Goal: Information Seeking & Learning: Learn about a topic

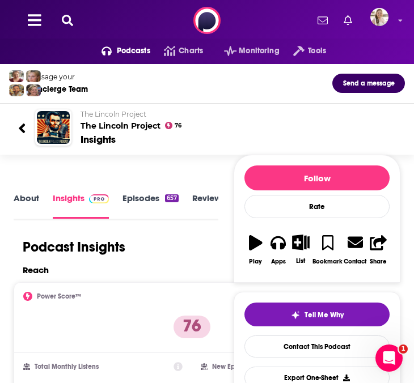
click at [65, 23] on icon at bounding box center [67, 20] width 11 height 11
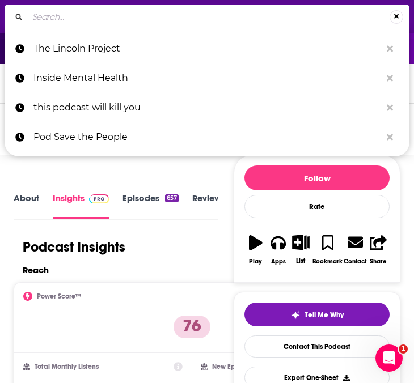
type input "MARKETPLACE MAKE ME SMART"
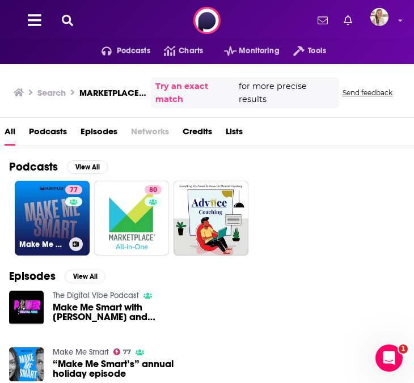
click at [49, 224] on link "77 Make Me Smart" at bounding box center [52, 218] width 75 height 75
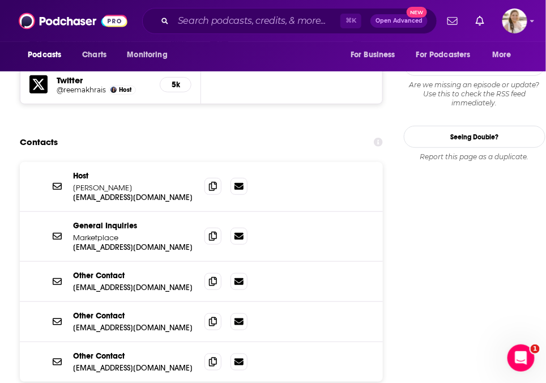
scroll to position [1094, 0]
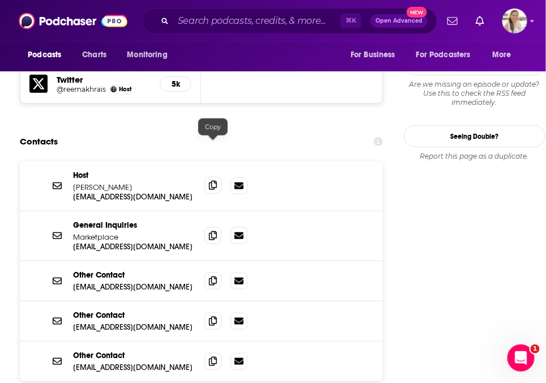
click at [215, 181] on icon at bounding box center [213, 185] width 8 height 9
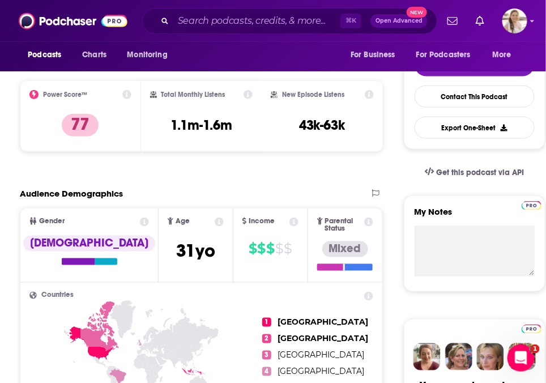
scroll to position [0, 0]
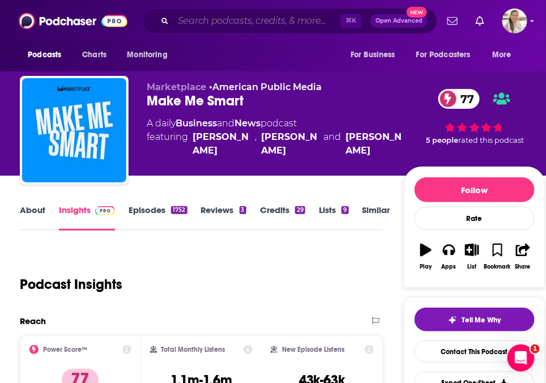
click at [187, 23] on input "Search podcasts, credits, & more..." at bounding box center [256, 21] width 167 height 18
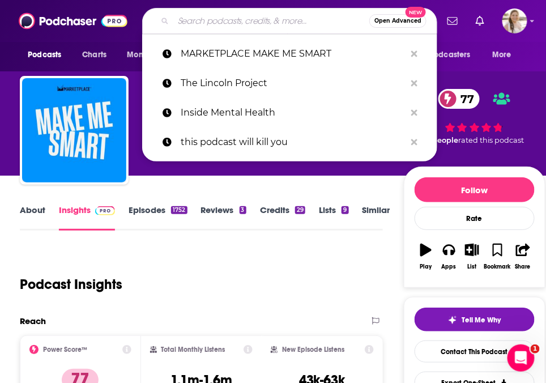
paste input "IS THIS A GREAT GAME, OR WHAT?"
type input "IS THIS A GREAT GAME, OR WHAT?"
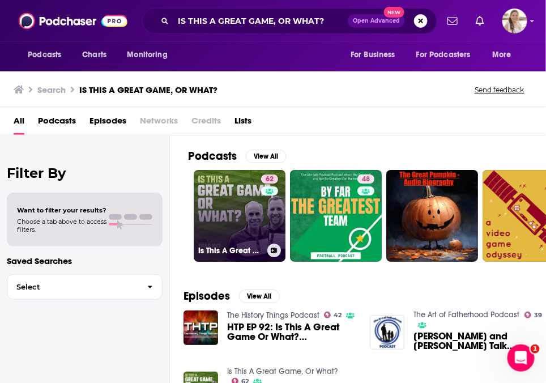
click at [252, 193] on link "62 Is This A Great Game, Or What?" at bounding box center [240, 216] width 92 height 92
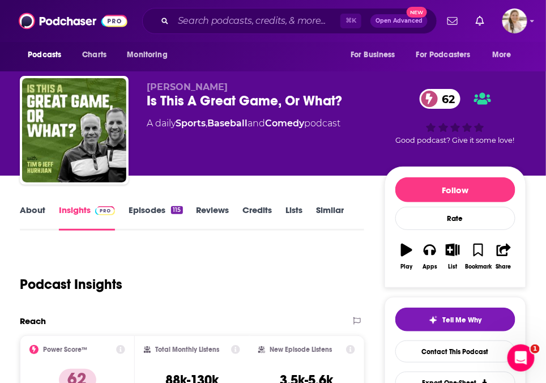
click at [33, 205] on link "About" at bounding box center [33, 218] width 26 height 26
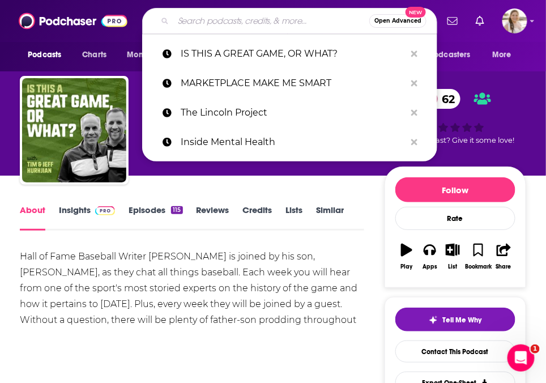
click at [204, 22] on input "Search podcasts, credits, & more..." at bounding box center [271, 21] width 196 height 18
paste input "Paul Finebaum"
type input "Paul Finebaum"
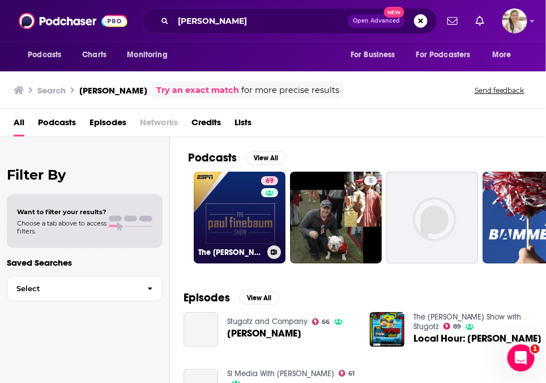
click at [246, 234] on link "69 The Paul Finebaum Show" at bounding box center [240, 218] width 92 height 92
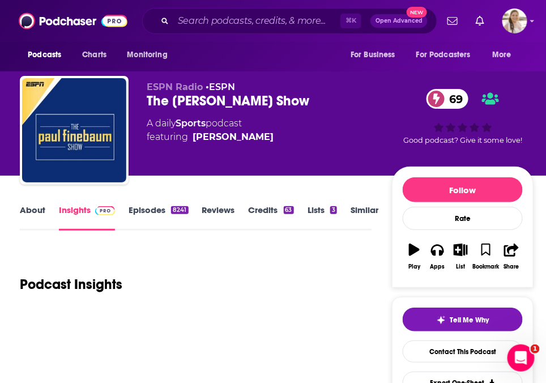
click at [36, 210] on link "About" at bounding box center [33, 218] width 26 height 26
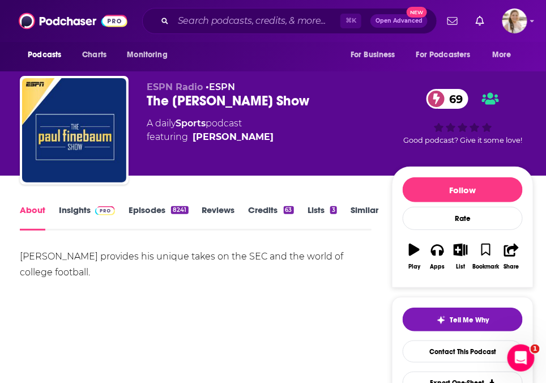
click at [63, 206] on link "Insights" at bounding box center [87, 218] width 56 height 26
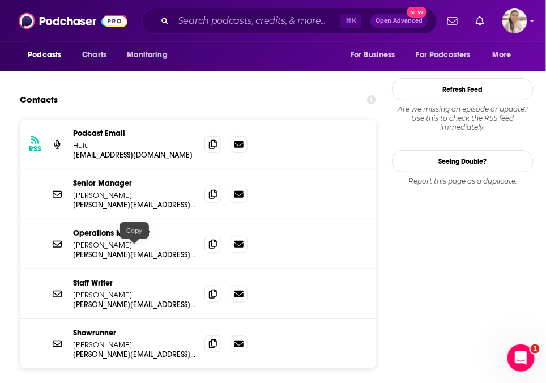
scroll to position [1046, 0]
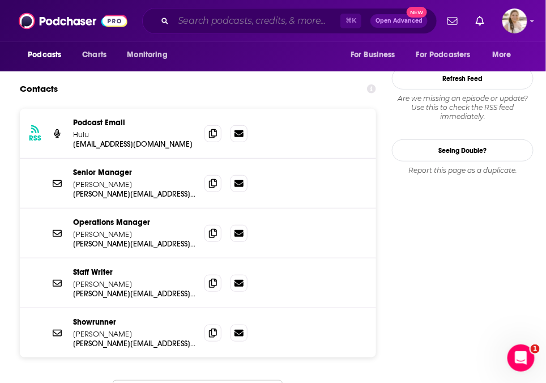
click at [243, 20] on input "Search podcasts, credits, & more..." at bounding box center [256, 21] width 167 height 18
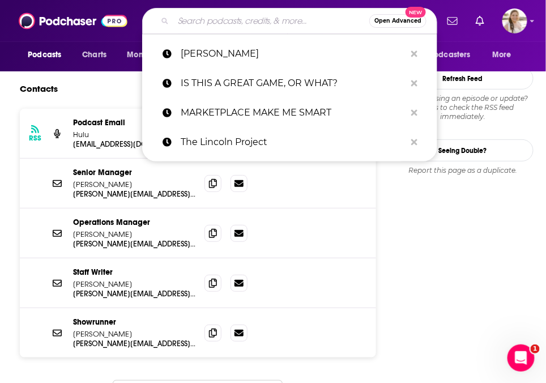
paste input "Theo Von"
type input "Theo Von"
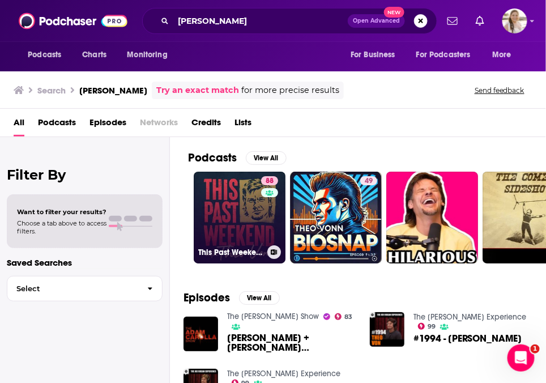
click at [220, 233] on link "88 This Past Weekend w/ Theo Von" at bounding box center [240, 218] width 92 height 92
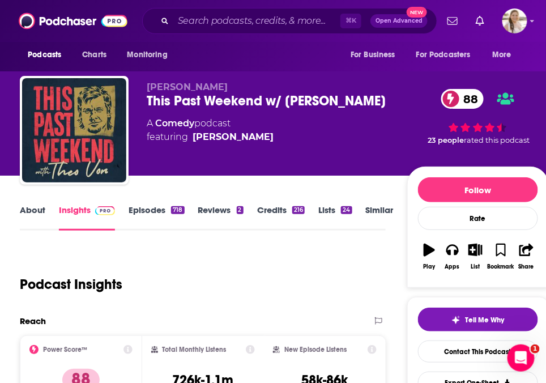
scroll to position [23, 0]
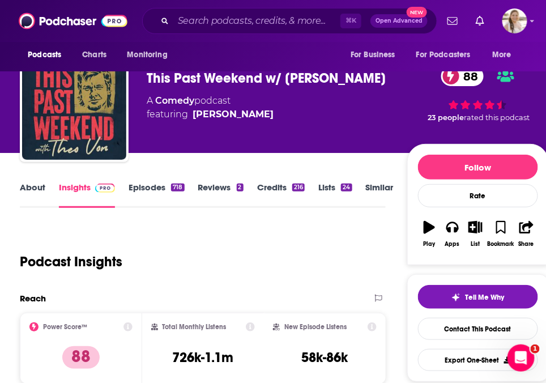
click at [24, 190] on link "About" at bounding box center [33, 195] width 26 height 26
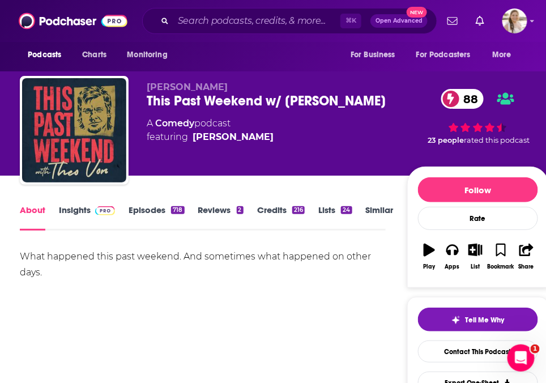
click at [69, 213] on link "Insights" at bounding box center [87, 218] width 56 height 26
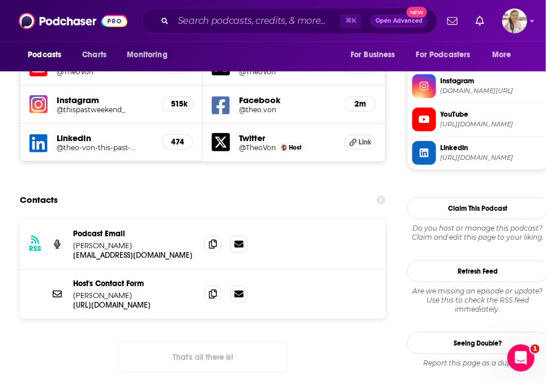
scroll to position [973, 0]
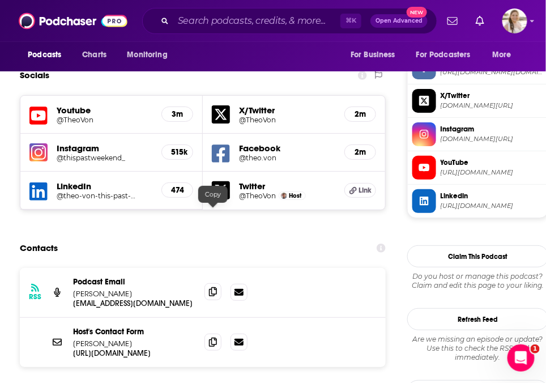
click at [209, 287] on icon at bounding box center [213, 291] width 8 height 9
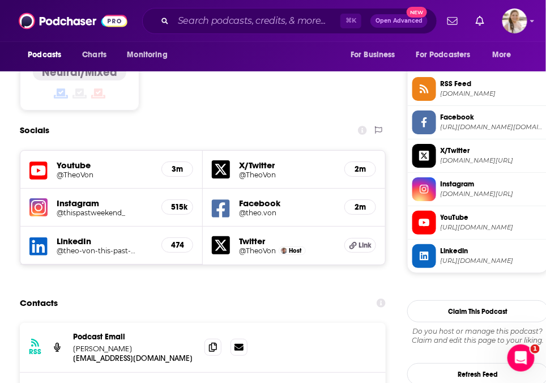
scroll to position [913, 0]
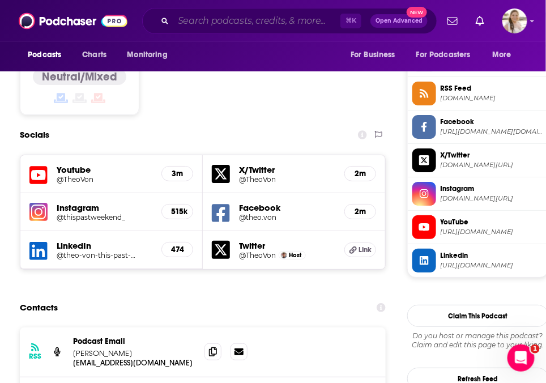
click at [181, 19] on input "Search podcasts, credits, & more..." at bounding box center [256, 21] width 167 height 18
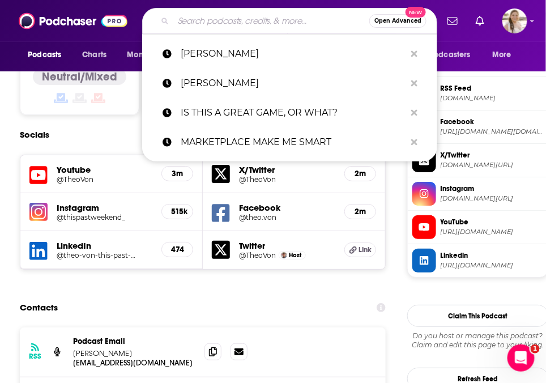
click at [181, 19] on input "Search podcasts, credits, & more..." at bounding box center [271, 21] width 196 height 18
paste input "Good Morning Football"
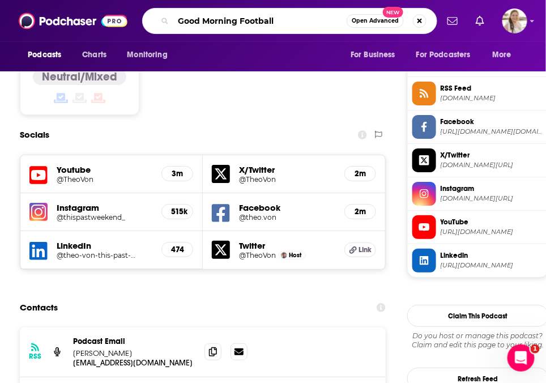
click at [184, 19] on input "Good Morning Football" at bounding box center [259, 21] width 173 height 18
paste input "Adam Carolla"
type input "Adam Carolla"
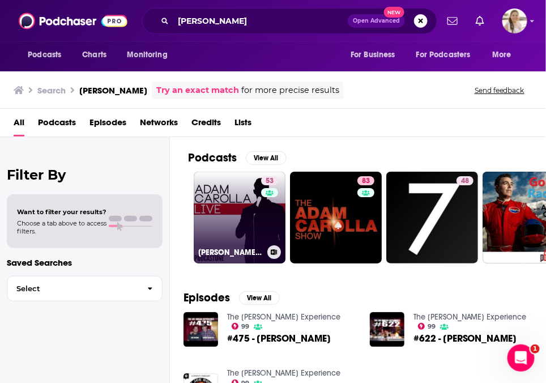
click at [239, 216] on link "53 Adam Carolla Live" at bounding box center [240, 218] width 92 height 92
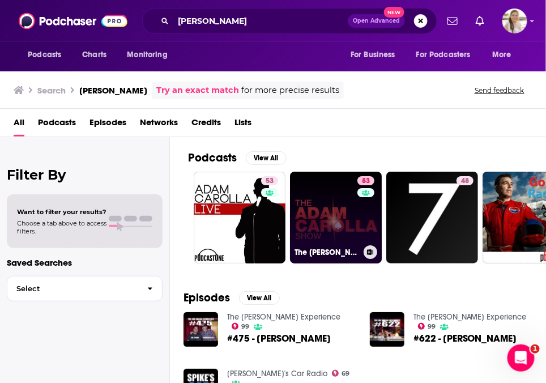
click at [348, 221] on link "83 The Adam Carolla Show" at bounding box center [336, 218] width 92 height 92
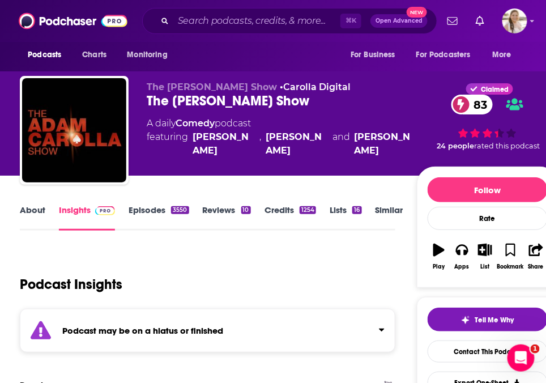
click at [37, 207] on link "About" at bounding box center [33, 218] width 26 height 26
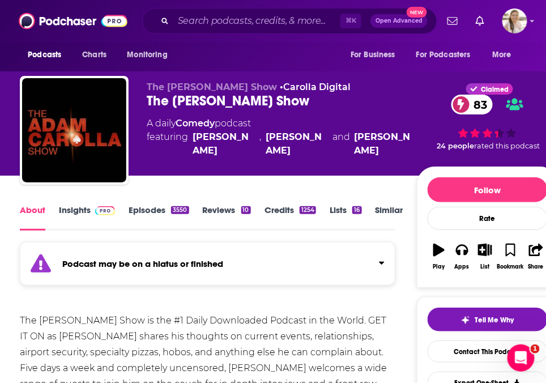
click at [133, 266] on strong "Podcast may be on a hiatus or finished" at bounding box center [142, 263] width 161 height 11
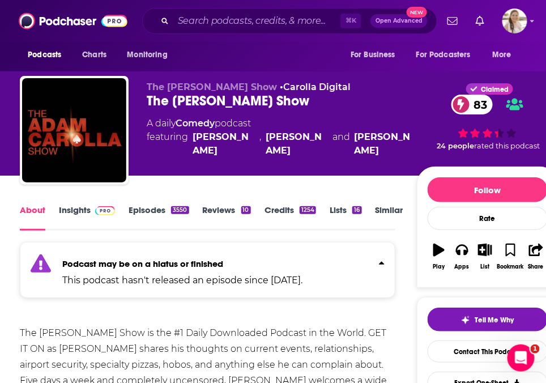
click at [133, 266] on strong "Podcast may be on a hiatus or finished" at bounding box center [142, 263] width 161 height 11
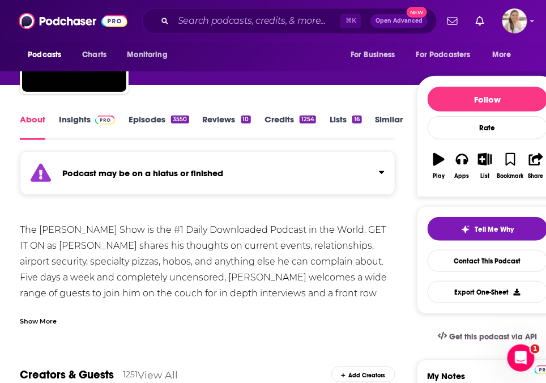
scroll to position [90, 0]
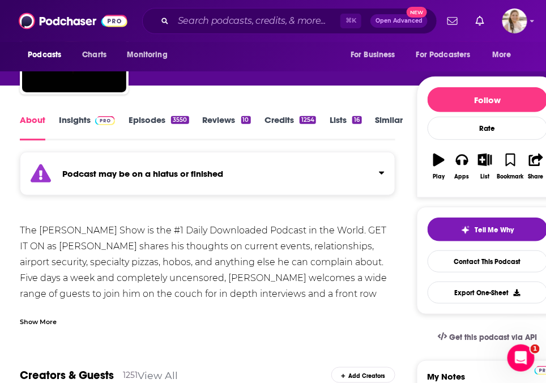
click at [46, 318] on div "Show More" at bounding box center [38, 321] width 37 height 11
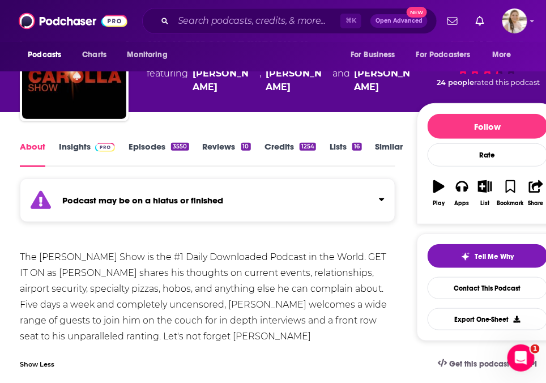
scroll to position [47, 0]
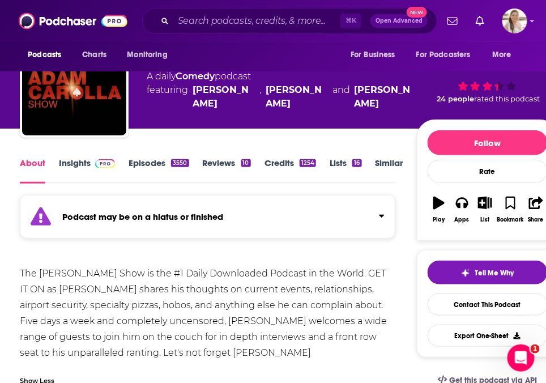
click at [77, 164] on link "Insights" at bounding box center [87, 171] width 56 height 26
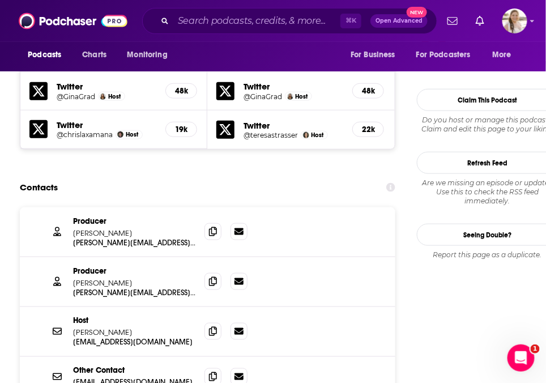
scroll to position [1196, 0]
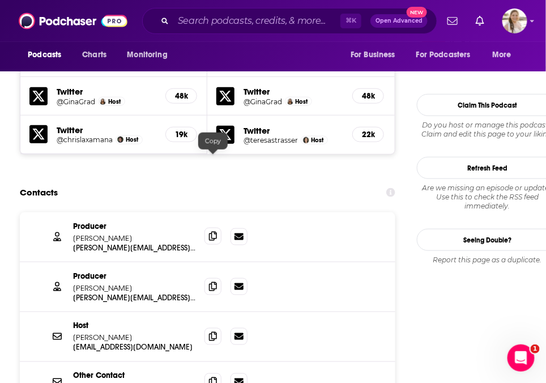
click at [210, 232] on icon at bounding box center [213, 236] width 8 height 9
click at [213, 282] on icon at bounding box center [213, 286] width 8 height 9
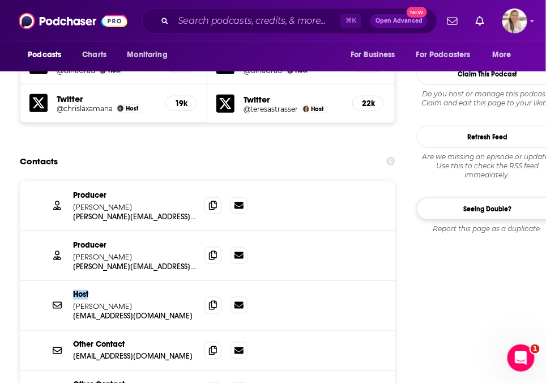
scroll to position [1228, 0]
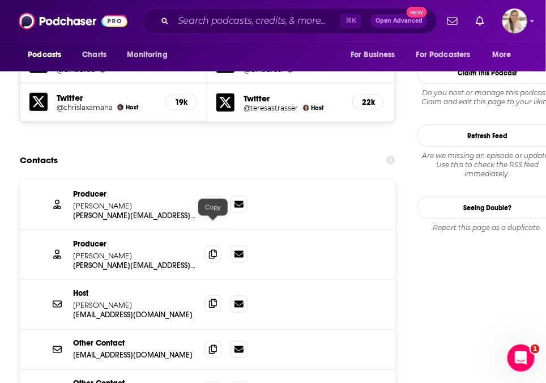
click at [213, 299] on icon at bounding box center [213, 303] width 8 height 9
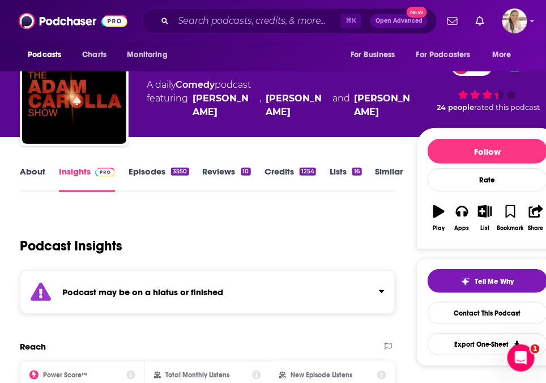
scroll to position [0, 0]
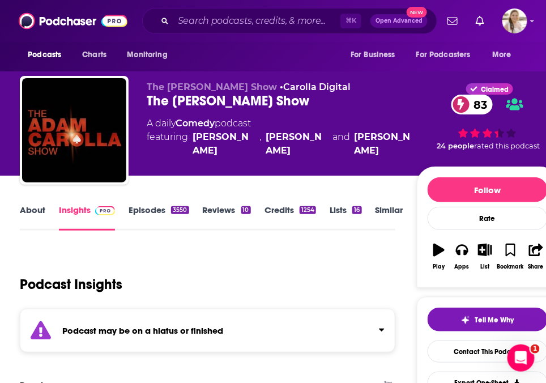
click at [23, 213] on link "About" at bounding box center [33, 218] width 26 height 26
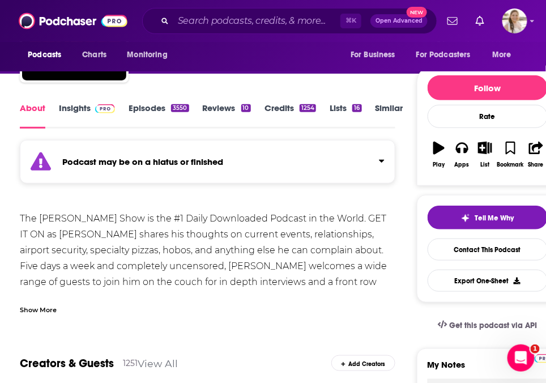
scroll to position [124, 0]
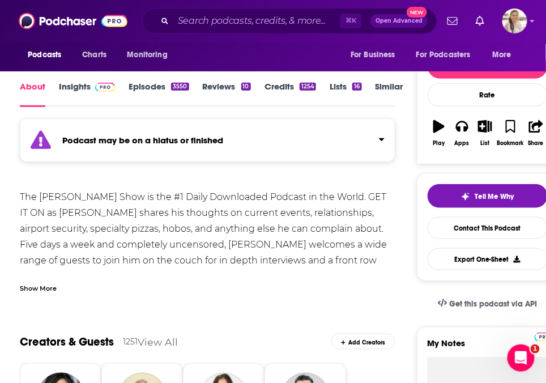
click at [36, 286] on div "Show More" at bounding box center [38, 287] width 37 height 11
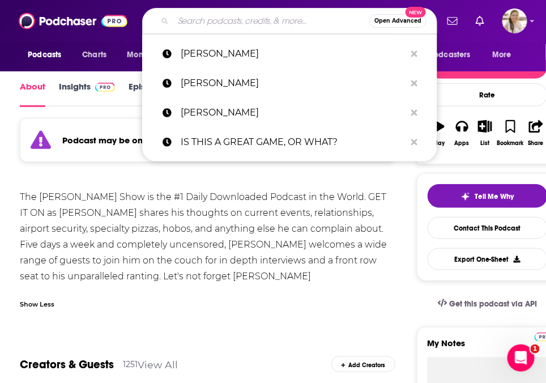
click at [180, 19] on input "Search podcasts, credits, & more..." at bounding box center [271, 21] width 196 height 18
paste input "Kirk Minihane Show"
type input "Kirk Minihane Show"
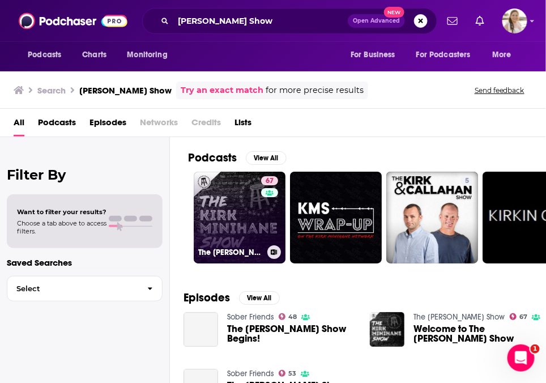
click at [249, 215] on link "67 The Kirk Minihane Show" at bounding box center [240, 218] width 92 height 92
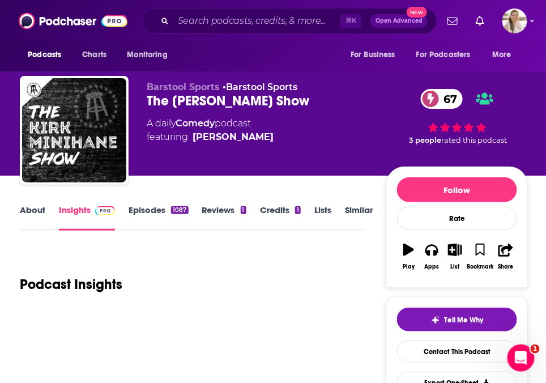
click at [34, 210] on link "About" at bounding box center [33, 218] width 26 height 26
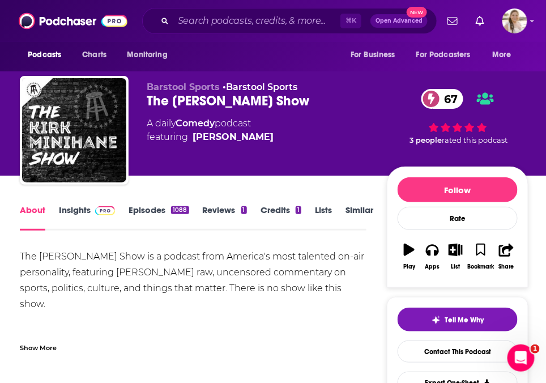
click at [80, 209] on link "Insights" at bounding box center [87, 218] width 56 height 26
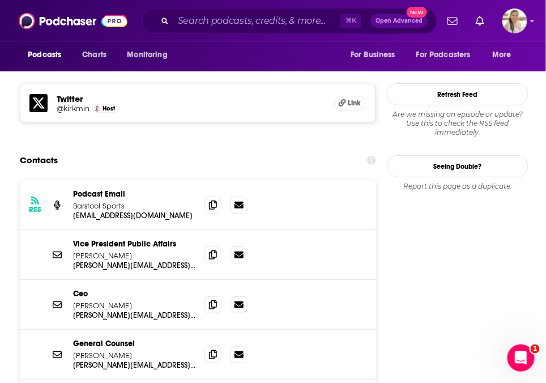
scroll to position [1003, 0]
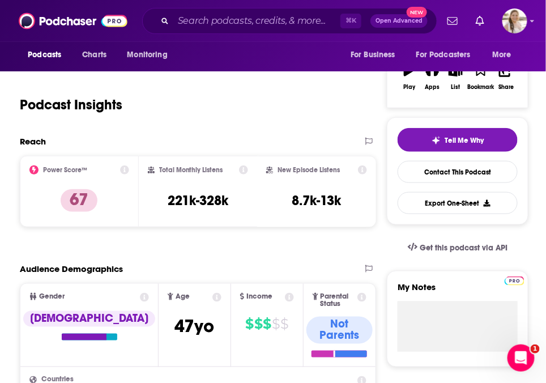
scroll to position [0, 0]
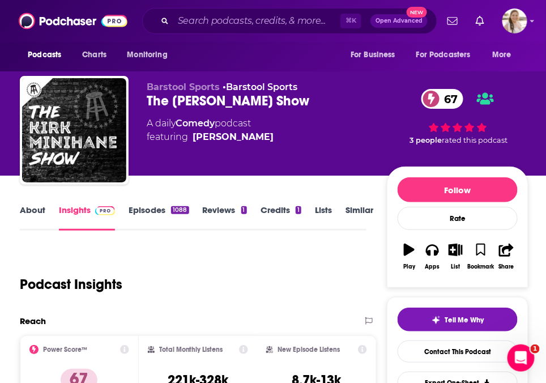
drag, startPoint x: 279, startPoint y: 133, endPoint x: 258, endPoint y: 137, distance: 21.3
click at [258, 137] on div "A daily Comedy podcast featuring Kirk Minihane" at bounding box center [267, 130] width 240 height 27
copy span "Kirk Minihane"
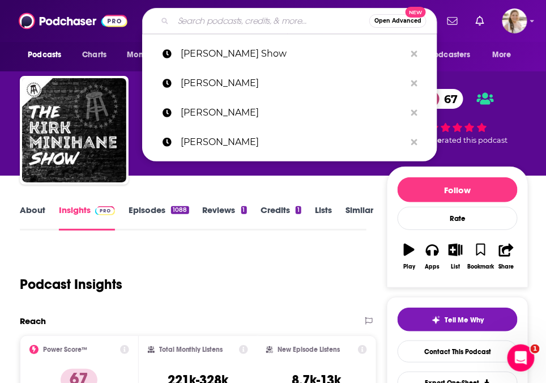
click at [204, 20] on input "Search podcasts, credits, & more..." at bounding box center [271, 21] width 196 height 18
paste input "TREND FOLLOWING BY MICHAEL COVEL"
type input "TREND FOLLOWING BY MICHAEL COVEL"
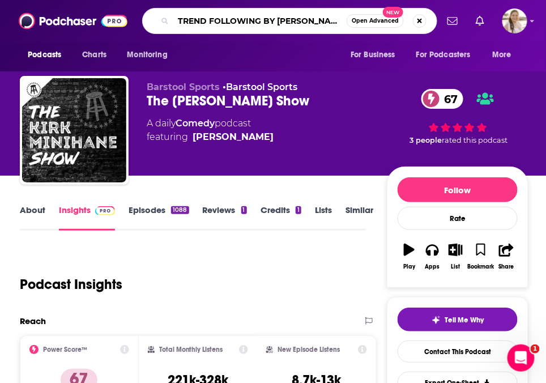
scroll to position [0, 3]
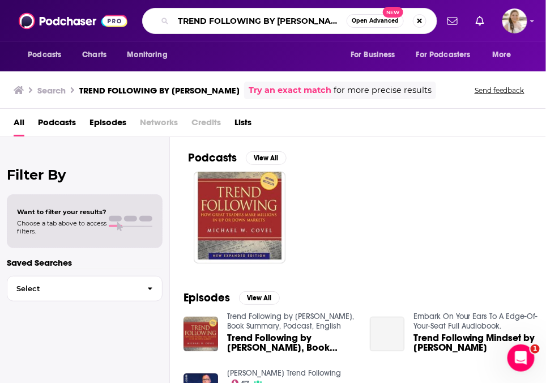
scroll to position [0, 3]
drag, startPoint x: 264, startPoint y: 19, endPoint x: 460, endPoint y: 25, distance: 195.7
click at [413, 26] on div "Podcasts Charts Monitoring TREND FOLLOWING BY MICHAEL COVEL Open Advanced New F…" at bounding box center [273, 21] width 546 height 42
type input "TREND FOLLOWING"
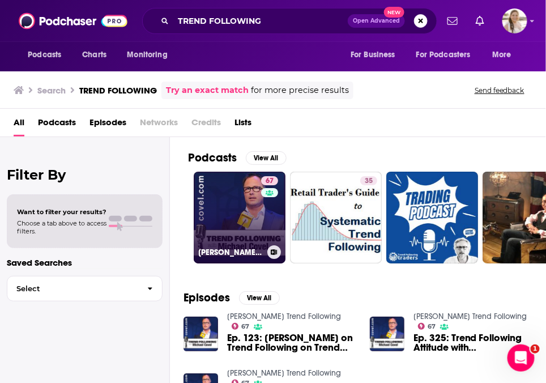
click at [235, 194] on link "67 Michael Covel's Trend Following" at bounding box center [240, 218] width 92 height 92
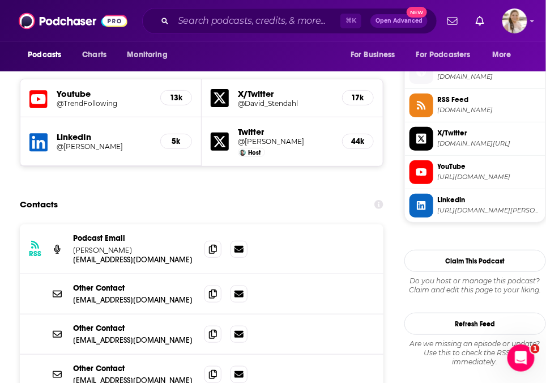
scroll to position [1007, 0]
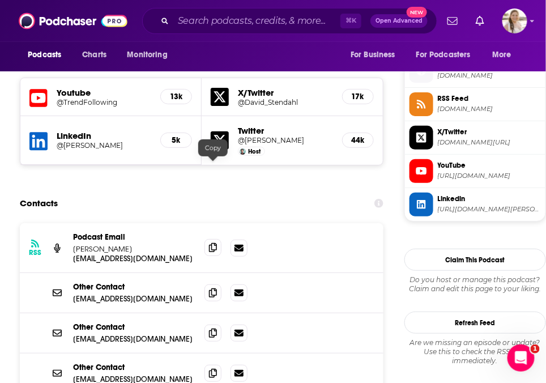
click at [219, 239] on span at bounding box center [213, 247] width 17 height 17
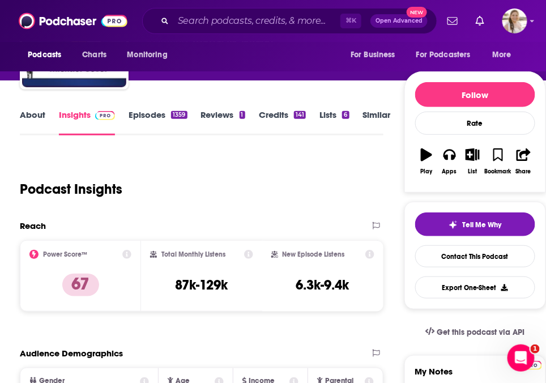
scroll to position [0, 0]
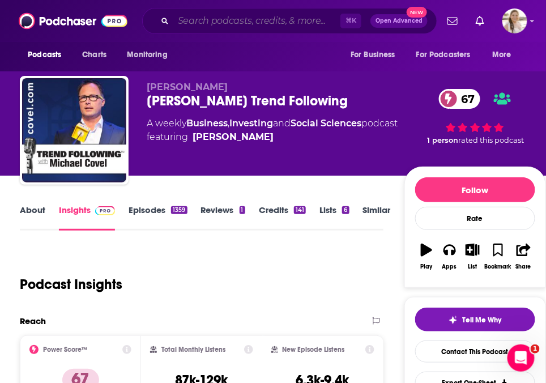
click at [200, 22] on input "Search podcasts, credits, & more..." at bounding box center [256, 21] width 167 height 18
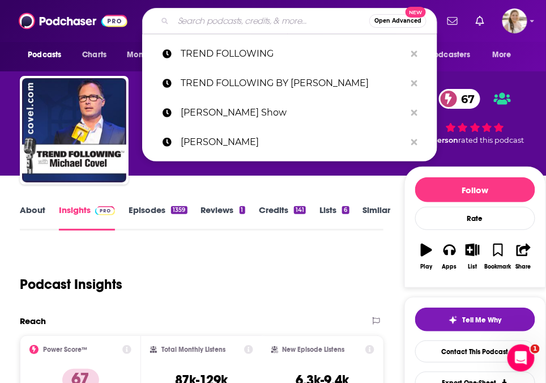
paste input "Sports Motivation Podcast"
type input "Sports Motivation Podcast"
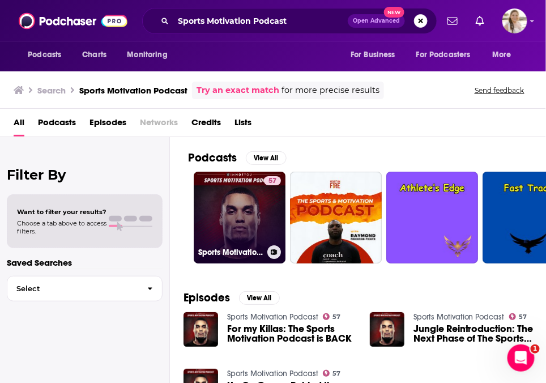
click at [255, 200] on link "57 Sports Motivation Podcast" at bounding box center [240, 218] width 92 height 92
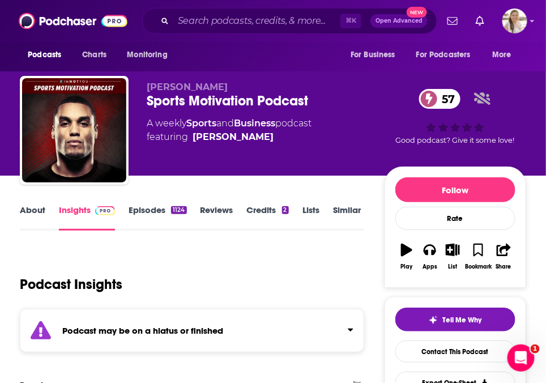
scroll to position [112, 0]
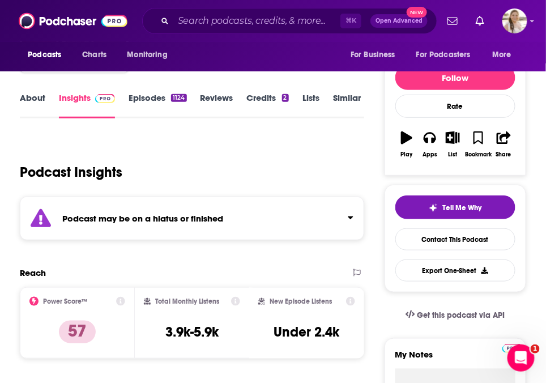
click at [183, 215] on strong "Podcast may be on a hiatus or finished" at bounding box center [142, 218] width 161 height 11
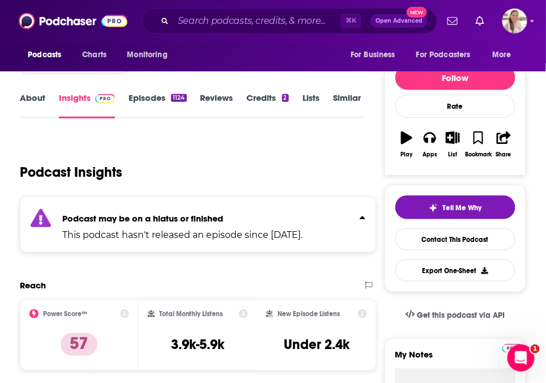
click at [183, 215] on strong "Podcast may be on a hiatus or finished" at bounding box center [142, 218] width 161 height 11
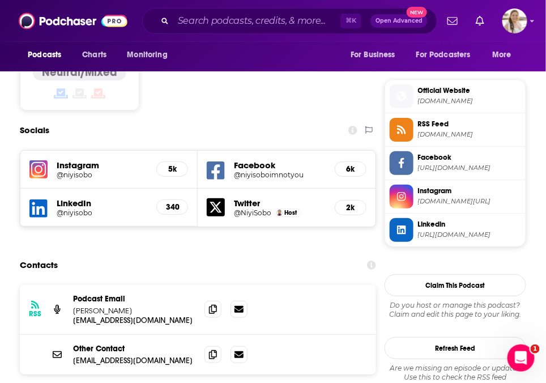
scroll to position [1066, 0]
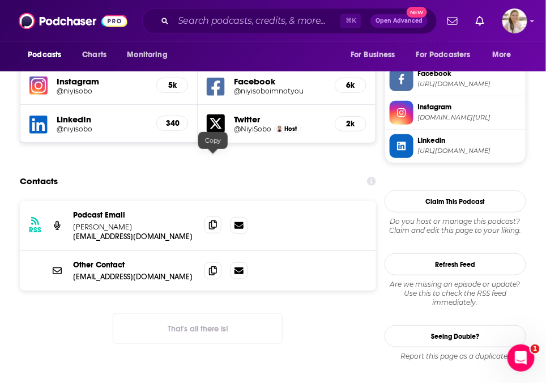
click at [213, 221] on icon at bounding box center [213, 225] width 8 height 9
click at [218, 262] on span at bounding box center [213, 270] width 17 height 17
click at [42, 54] on span "Podcasts" at bounding box center [44, 55] width 33 height 16
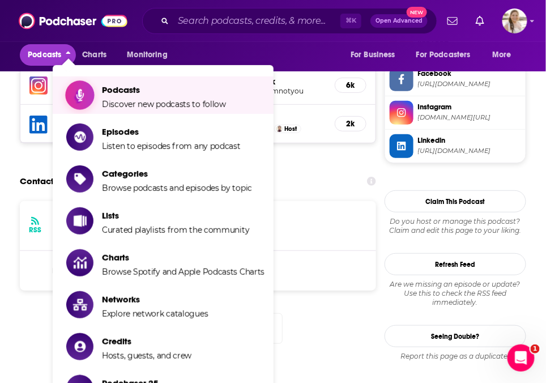
click at [134, 94] on span "Podcasts" at bounding box center [164, 89] width 124 height 11
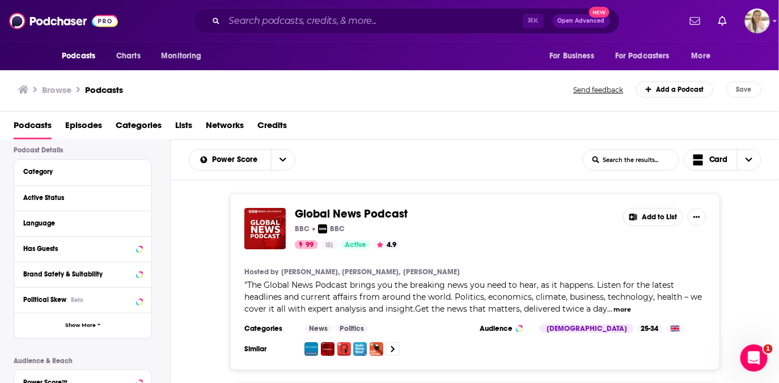
scroll to position [78, 0]
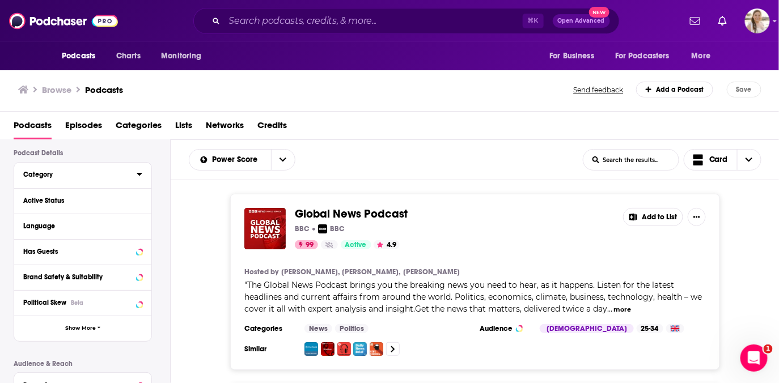
click at [42, 178] on div "Category" at bounding box center [76, 175] width 106 height 8
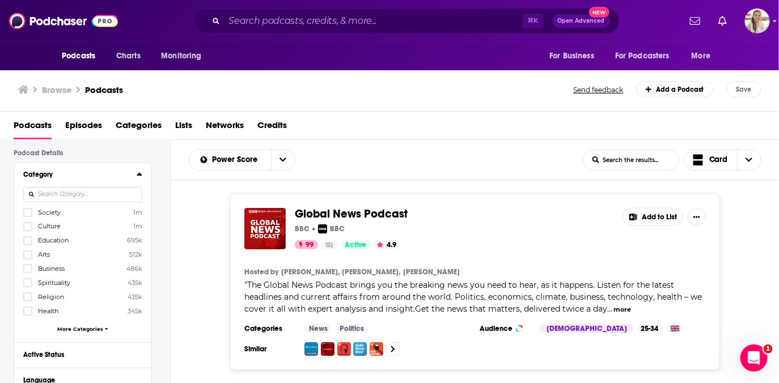
click at [61, 191] on input at bounding box center [82, 194] width 119 height 15
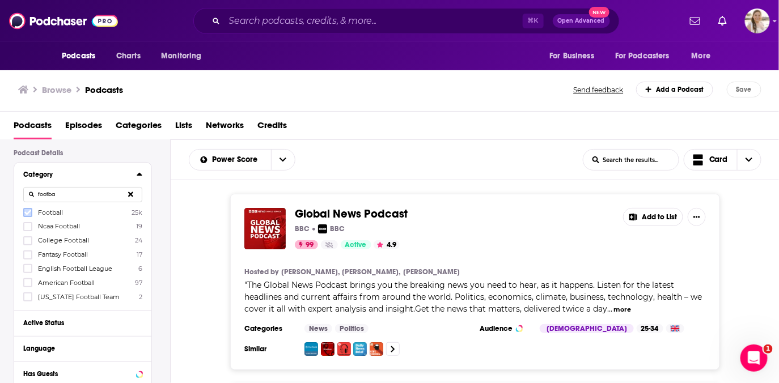
type input "footba"
click at [28, 211] on icon at bounding box center [27, 212] width 7 height 7
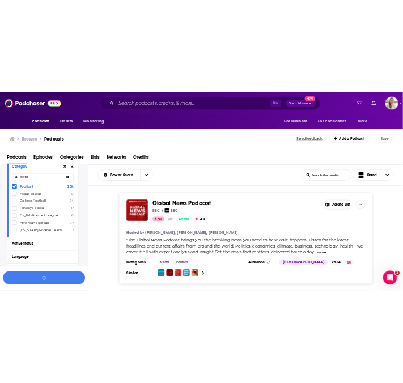
scroll to position [116, 0]
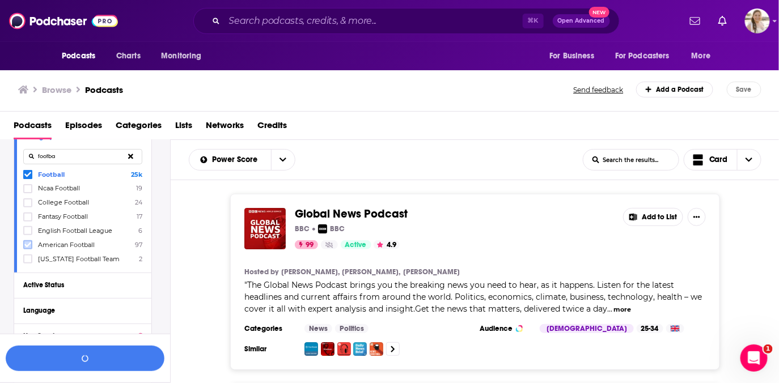
click at [27, 245] on icon at bounding box center [27, 245] width 7 height 5
click at [71, 358] on button "button" at bounding box center [85, 359] width 159 height 26
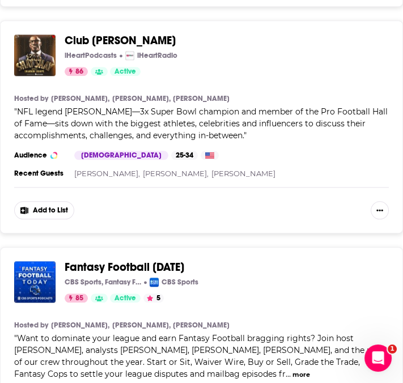
scroll to position [1349, 0]
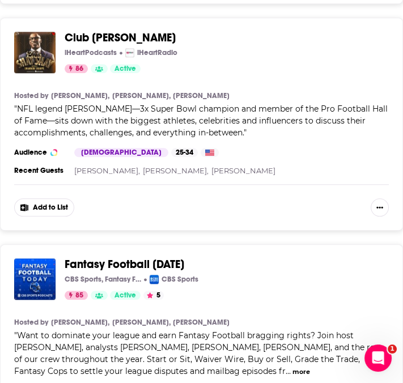
click at [115, 31] on span "Club Shay Shay" at bounding box center [120, 38] width 111 height 14
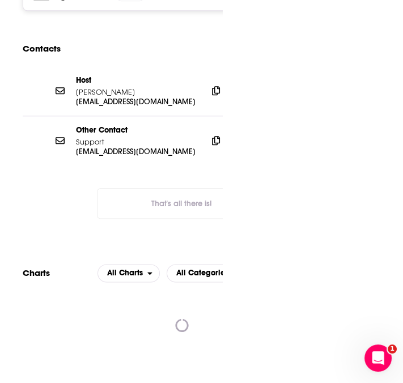
scroll to position [1466, 0]
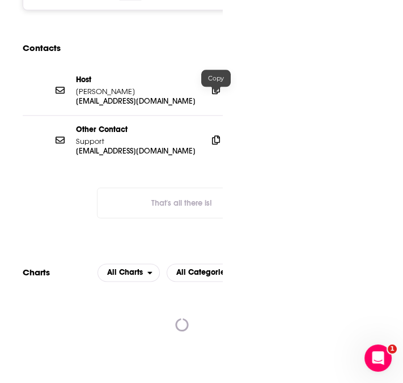
click at [216, 94] on icon at bounding box center [216, 89] width 8 height 9
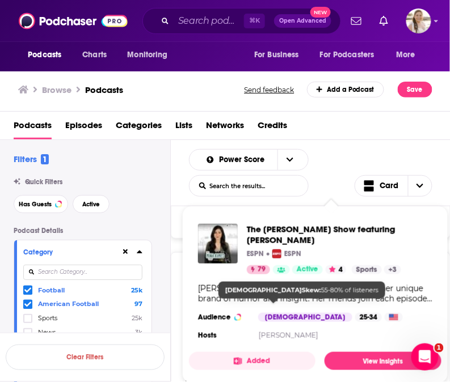
scroll to position [3349, 0]
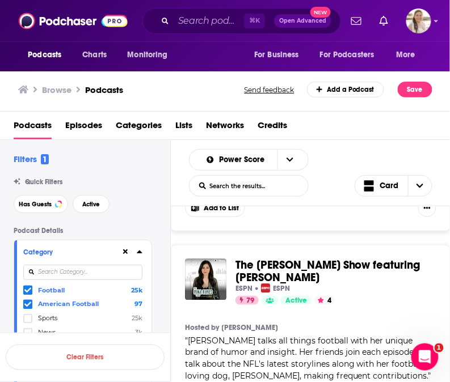
click at [171, 251] on div "The Mina Kimes Show featuring Lenny ESPN ESPN 79 Active 4 Categories Sports + 3…" at bounding box center [310, 365] width 279 height 241
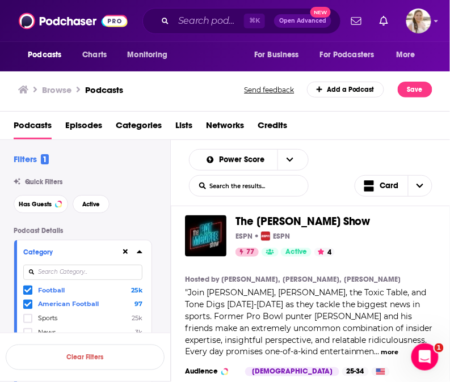
scroll to position [6199, 0]
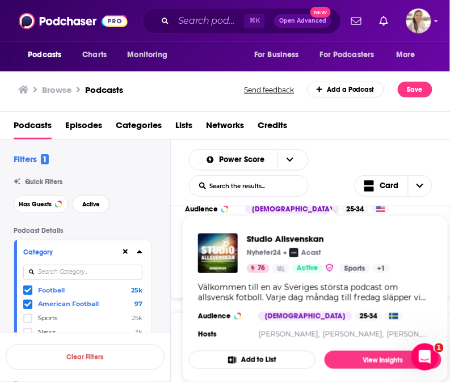
scroll to position [6459, 0]
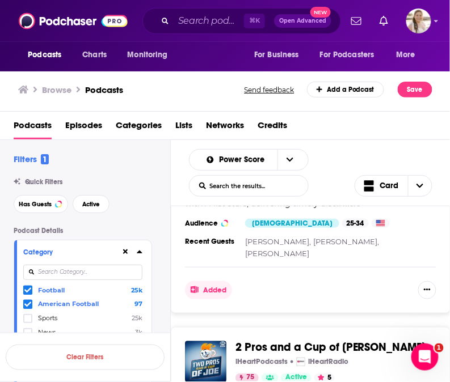
scroll to position [7560, 0]
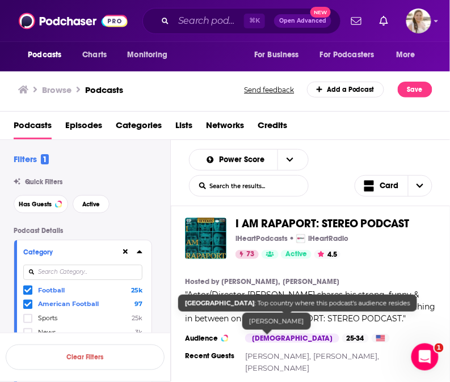
scroll to position [9984, 0]
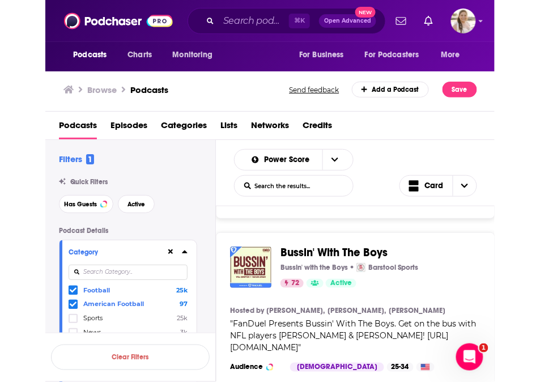
scroll to position [12300, 0]
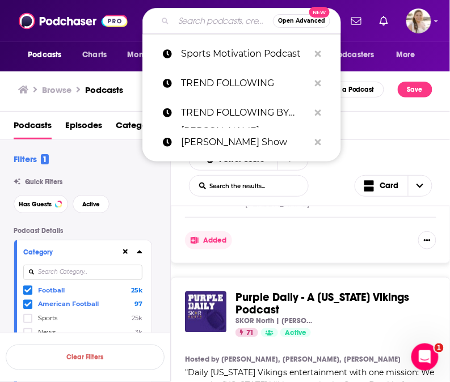
click at [192, 21] on input "Search podcasts, credits, & more..." at bounding box center [222, 21] width 99 height 18
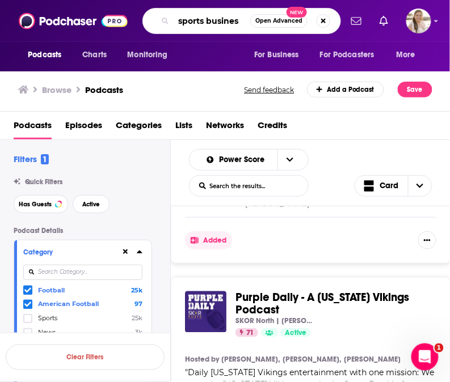
type input "sports business"
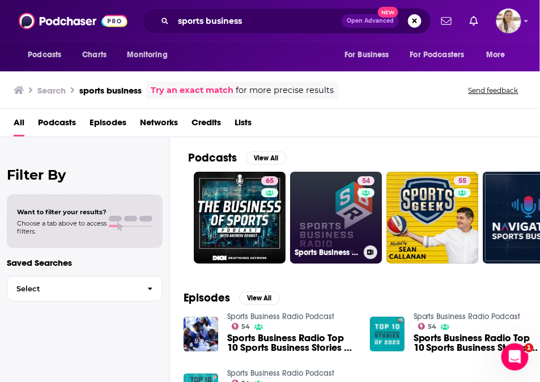
click at [345, 214] on link "54 Sports Business Radio Podcast" at bounding box center [336, 218] width 92 height 92
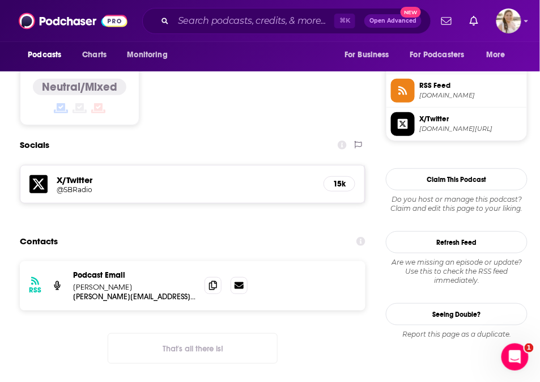
scroll to position [947, 0]
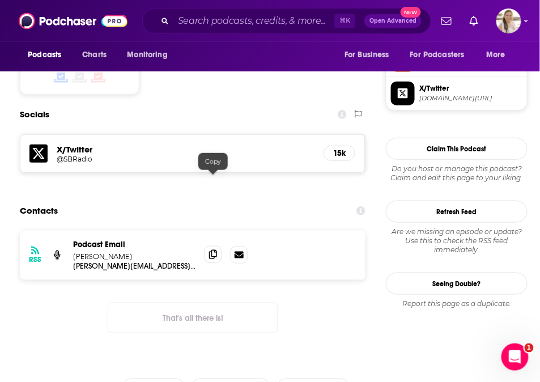
click at [211, 250] on icon at bounding box center [213, 254] width 8 height 9
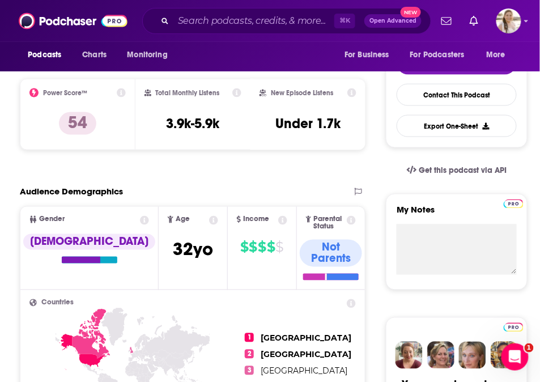
scroll to position [0, 0]
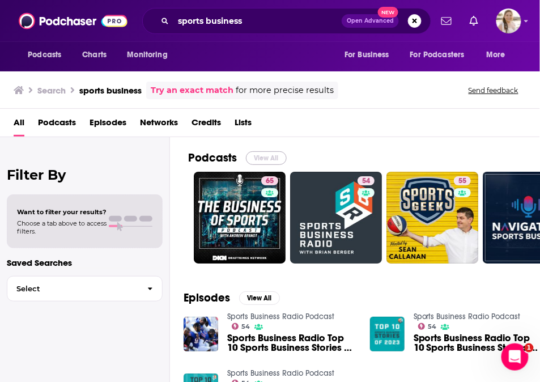
click at [271, 155] on button "View All" at bounding box center [266, 158] width 41 height 14
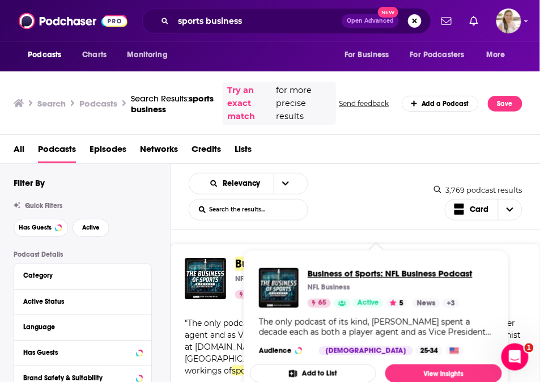
click at [363, 273] on span "Business of Sports: NFL Business Podcast" at bounding box center [390, 273] width 165 height 11
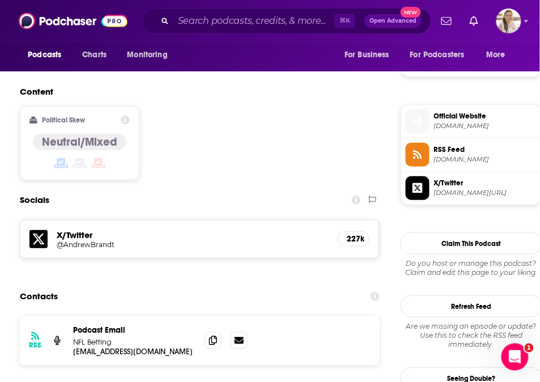
scroll to position [930, 0]
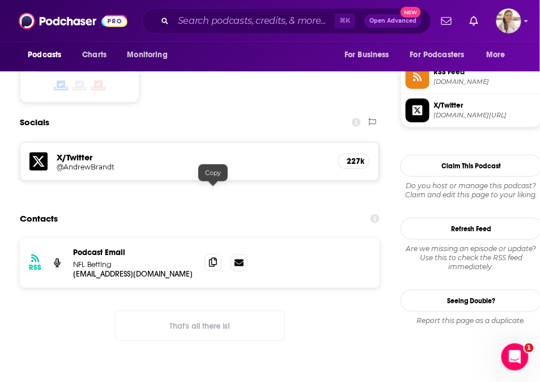
click at [211, 258] on icon at bounding box center [213, 262] width 8 height 9
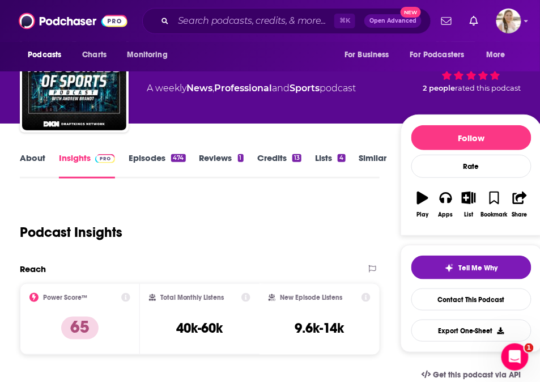
scroll to position [0, 0]
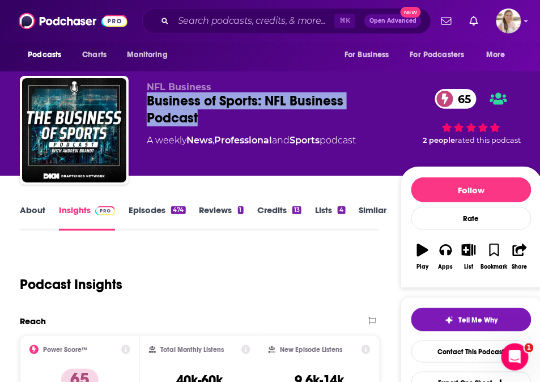
drag, startPoint x: 224, startPoint y: 116, endPoint x: 139, endPoint y: 102, distance: 86.7
click at [139, 102] on div "NFL Business Business of Sports: NFL Business Podcast 65 A weekly News , Profes…" at bounding box center [281, 132] width 522 height 113
copy h2 "Business of Sports: NFL Business Podcast"
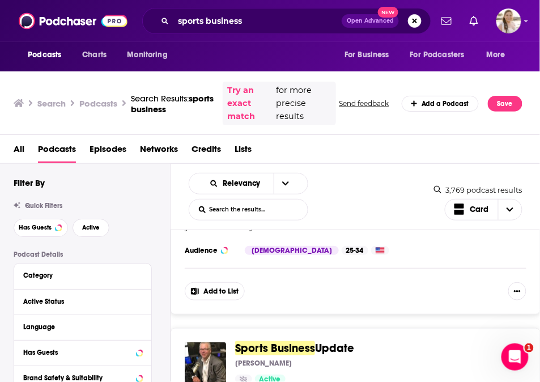
scroll to position [4501, 0]
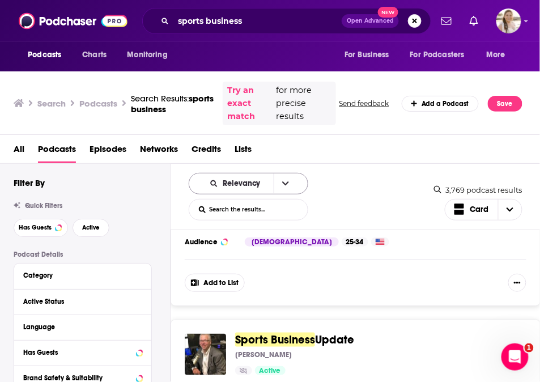
click at [282, 180] on icon "open menu" at bounding box center [285, 184] width 7 height 8
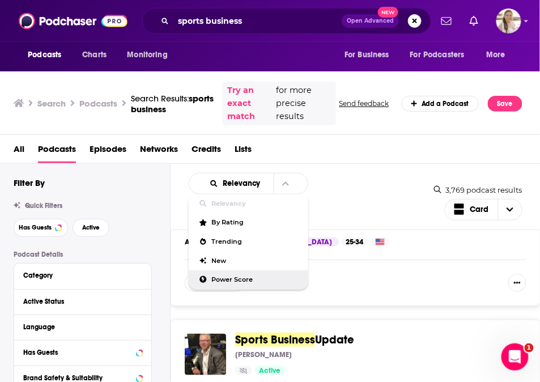
click at [223, 279] on span "Power Score" at bounding box center [255, 280] width 87 height 6
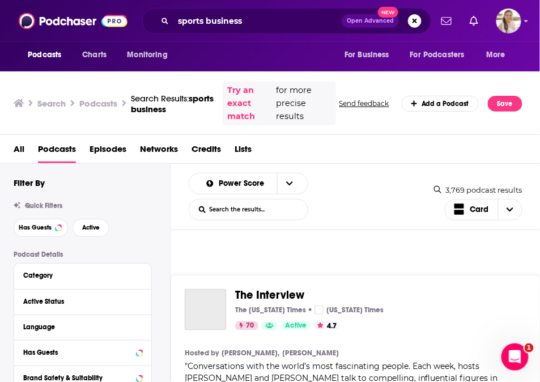
scroll to position [2613, 0]
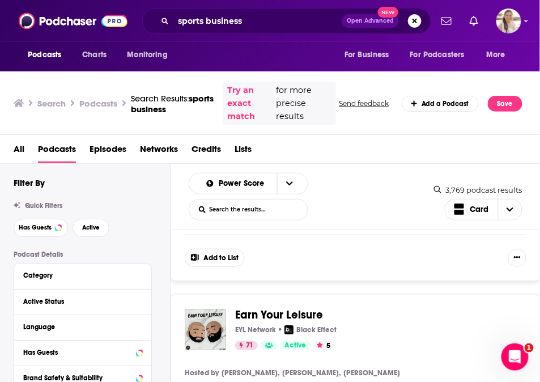
scroll to position [2610, 0]
click at [379, 308] on div "Earn Your Leisure EYL Network Black Effect 71 Active 5 Categories Business + 6" at bounding box center [376, 328] width 282 height 41
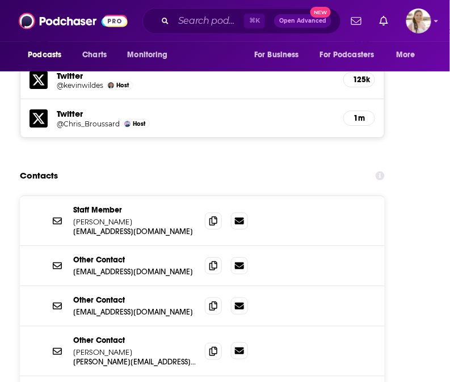
scroll to position [1324, 0]
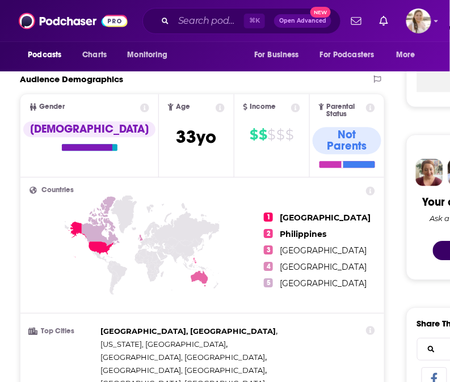
scroll to position [0, 0]
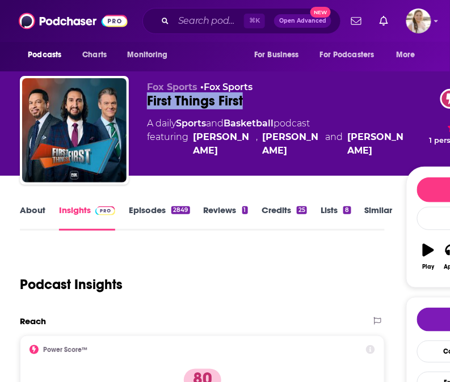
drag, startPoint x: 252, startPoint y: 100, endPoint x: 142, endPoint y: 100, distance: 110.0
click at [142, 100] on div "Fox Sports • Fox Sports First Things First 80 A daily Sports and Basketball pod…" at bounding box center [283, 132] width 527 height 113
copy h2 "First Things First"
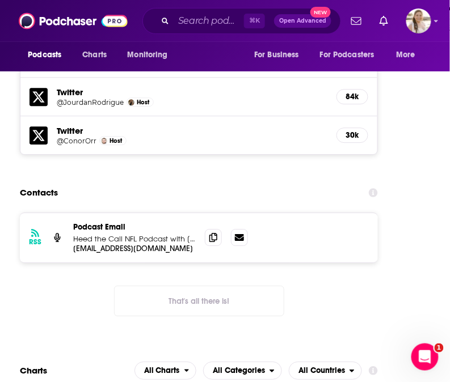
scroll to position [1202, 0]
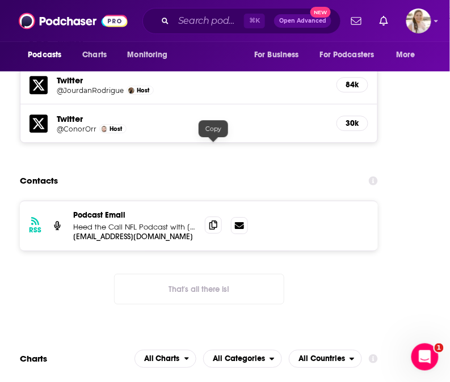
click at [214, 221] on icon at bounding box center [213, 225] width 8 height 9
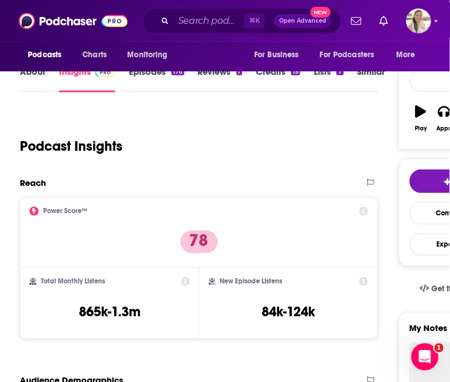
scroll to position [0, 0]
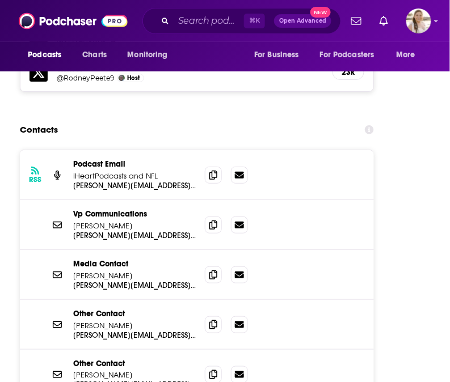
scroll to position [2101, 0]
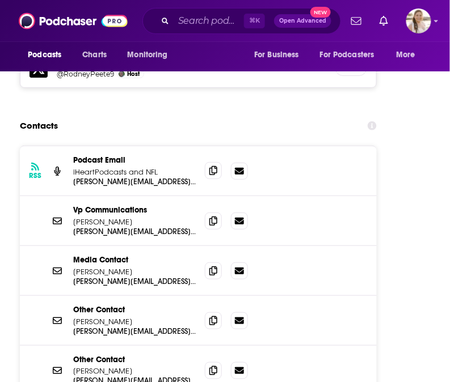
click at [207, 162] on span at bounding box center [213, 170] width 17 height 17
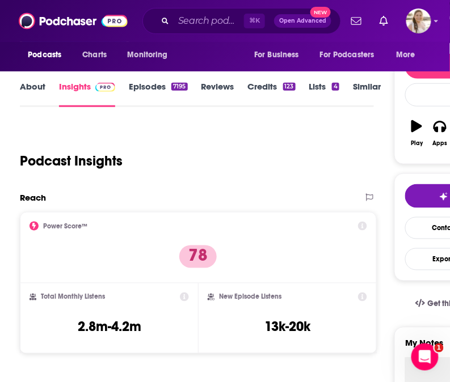
scroll to position [0, 0]
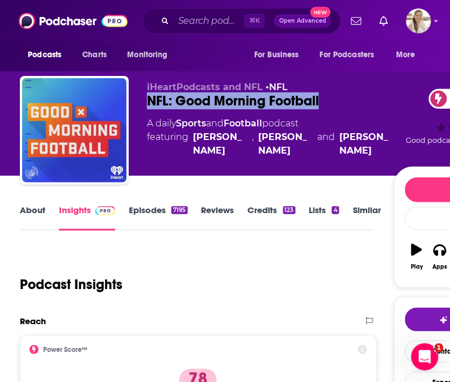
drag, startPoint x: 321, startPoint y: 95, endPoint x: 146, endPoint y: 103, distance: 175.9
click at [146, 103] on div "iHeartPodcasts and NFL • NFL NFL: Good Morning Football 78 A daily Sports and F…" at bounding box center [278, 132] width 516 height 113
copy h2 "NFL: Good Morning Football"
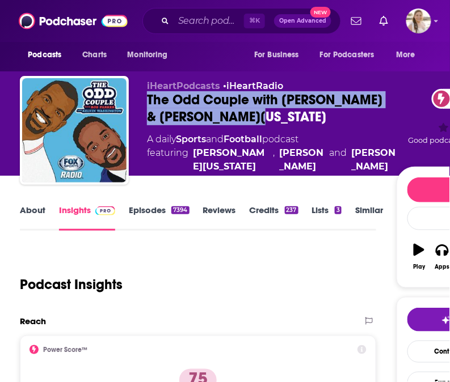
drag, startPoint x: 265, startPoint y: 113, endPoint x: 146, endPoint y: 99, distance: 120.0
click at [146, 99] on div "iHeartPodcasts • iHeartRadio The Odd Couple with [PERSON_NAME] & [PERSON_NAME][…" at bounding box center [279, 132] width 518 height 113
copy h2 "The Odd Couple with [PERSON_NAME] & [PERSON_NAME][US_STATE]"
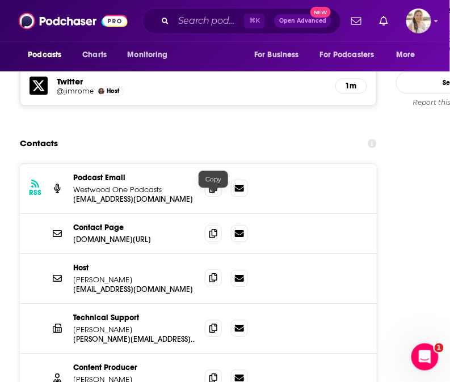
click at [216, 273] on icon at bounding box center [213, 277] width 8 height 9
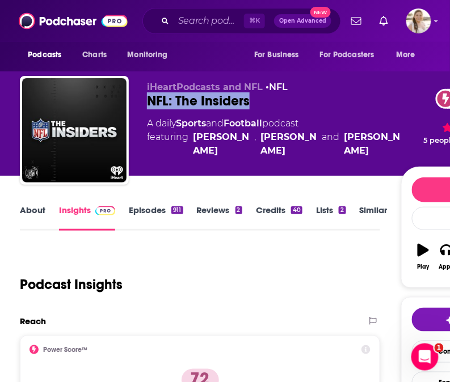
drag, startPoint x: 268, startPoint y: 105, endPoint x: 146, endPoint y: 104, distance: 121.9
click at [146, 104] on div "iHeartPodcasts and NFL • NFL NFL: The Insiders 72 A daily Sports and Football p…" at bounding box center [281, 132] width 522 height 113
copy h2 "NFL: The Insiders"
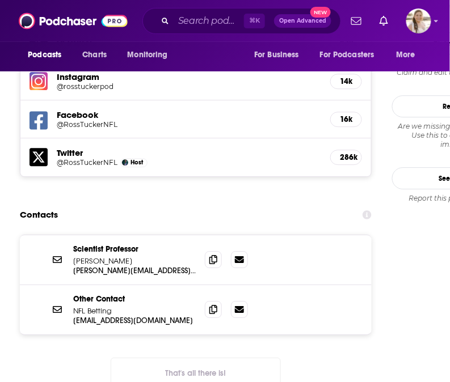
scroll to position [1158, 0]
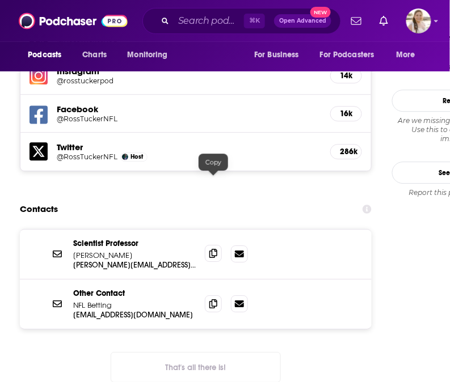
click at [214, 249] on icon at bounding box center [213, 253] width 8 height 9
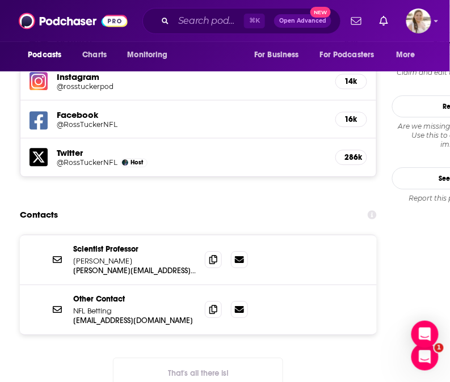
scroll to position [0, 0]
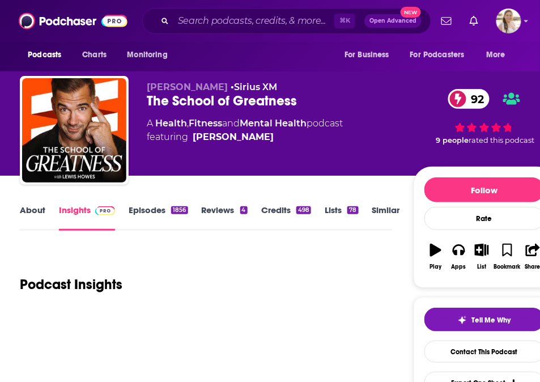
click at [44, 217] on link "About" at bounding box center [33, 218] width 26 height 26
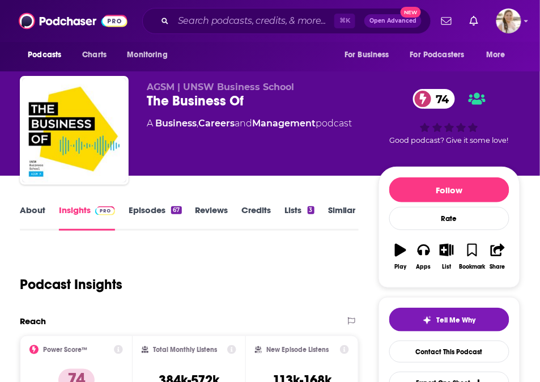
click at [33, 213] on link "About" at bounding box center [33, 218] width 26 height 26
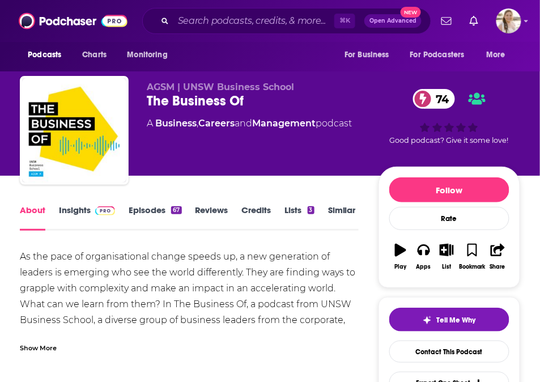
click at [47, 348] on div "Show More" at bounding box center [38, 347] width 37 height 11
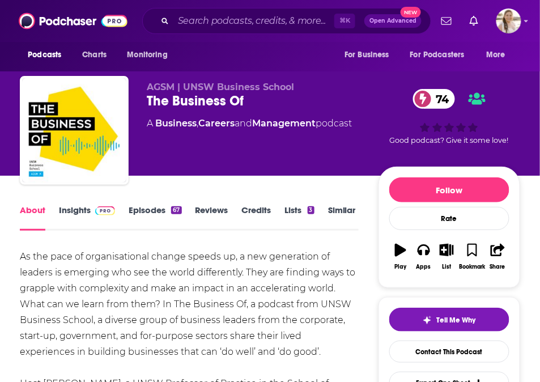
click at [86, 214] on link "Insights" at bounding box center [87, 218] width 56 height 26
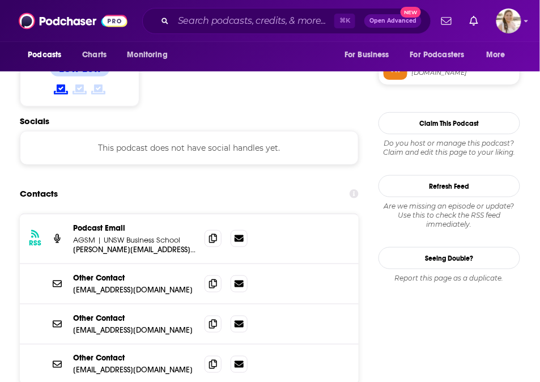
scroll to position [944, 0]
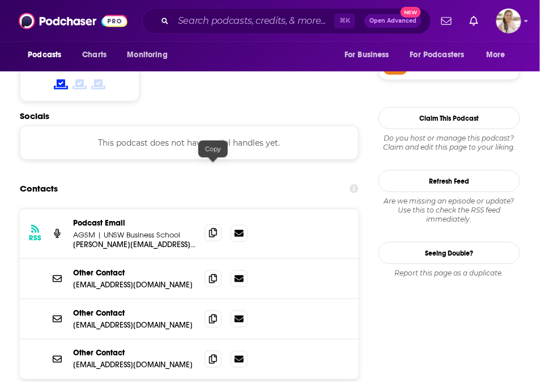
click at [212, 228] on icon at bounding box center [213, 232] width 8 height 9
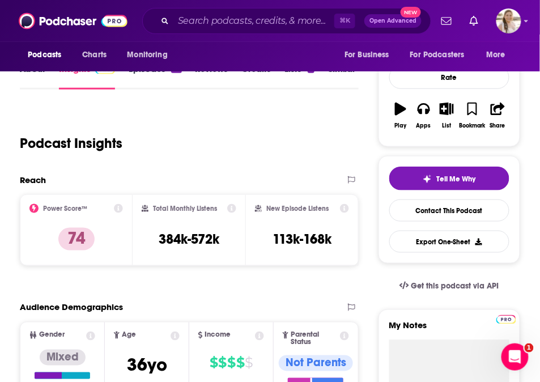
scroll to position [0, 0]
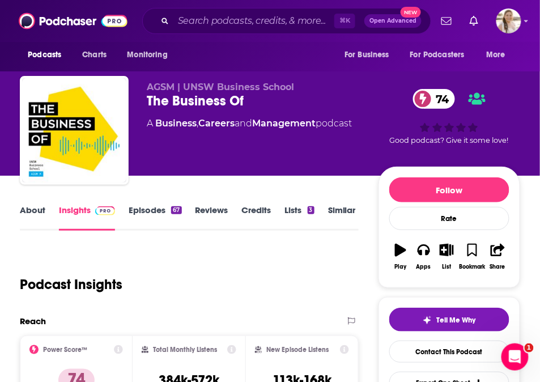
click at [32, 208] on link "About" at bounding box center [33, 218] width 26 height 26
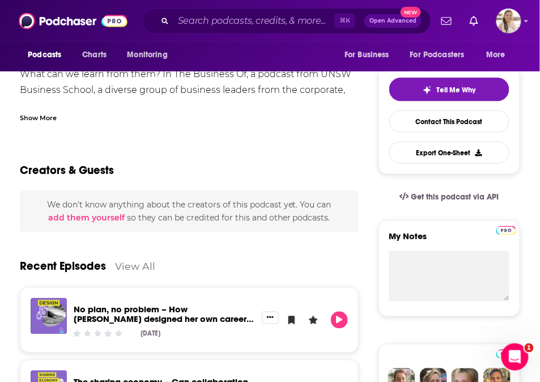
scroll to position [231, 0]
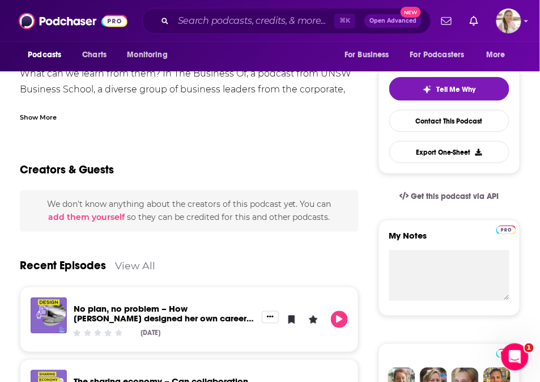
click at [33, 115] on div "Show More" at bounding box center [38, 116] width 37 height 11
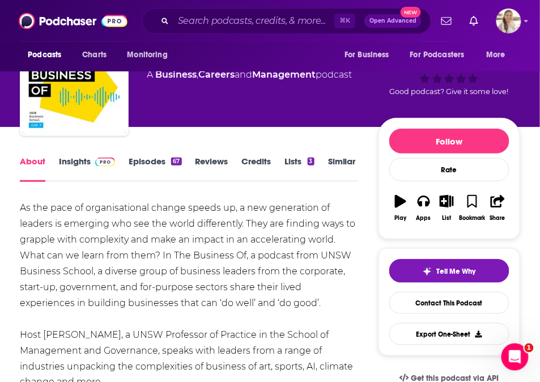
scroll to position [0, 0]
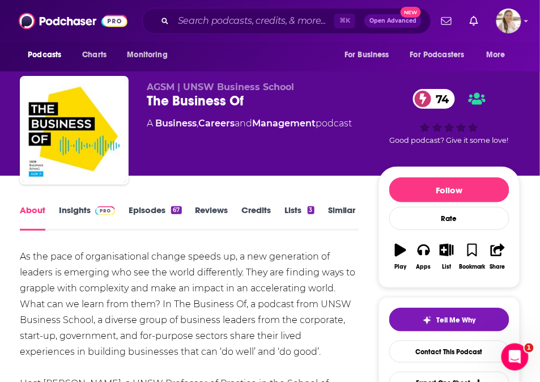
click at [71, 207] on link "Insights" at bounding box center [87, 218] width 56 height 26
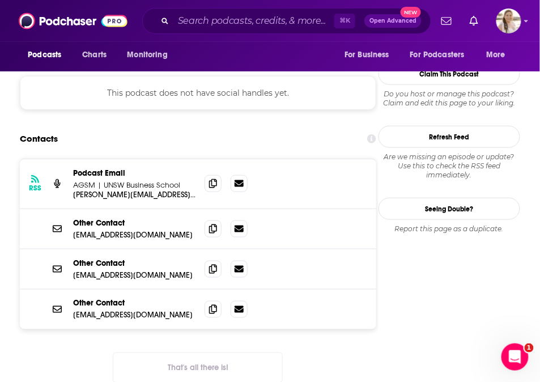
scroll to position [963, 0]
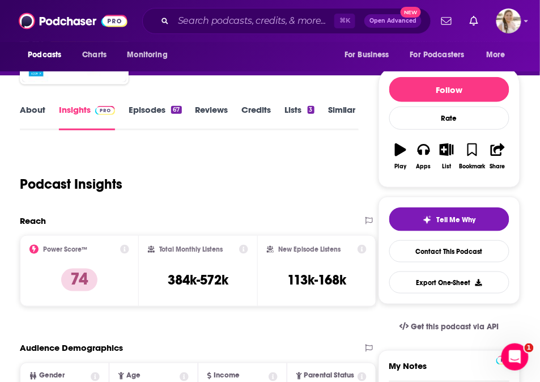
scroll to position [0, 0]
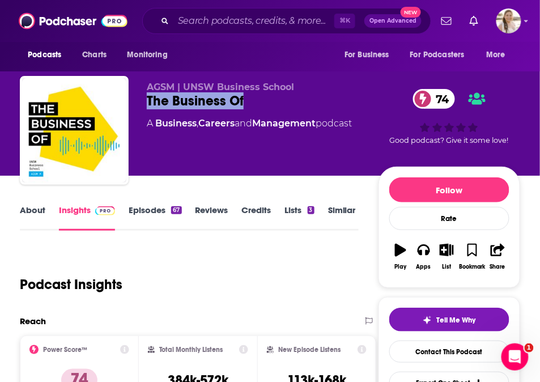
drag, startPoint x: 257, startPoint y: 99, endPoint x: 143, endPoint y: 98, distance: 113.9
click at [143, 98] on div "AGSM | UNSW Business School The Business Of 74 A Business , Careers and Managem…" at bounding box center [270, 132] width 501 height 113
copy h2 "The Business Of"
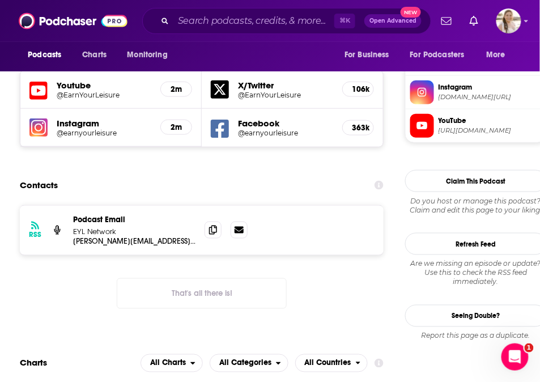
scroll to position [1022, 0]
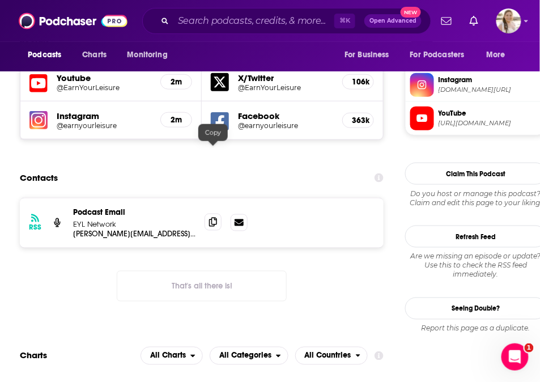
click at [211, 218] on icon at bounding box center [213, 222] width 8 height 9
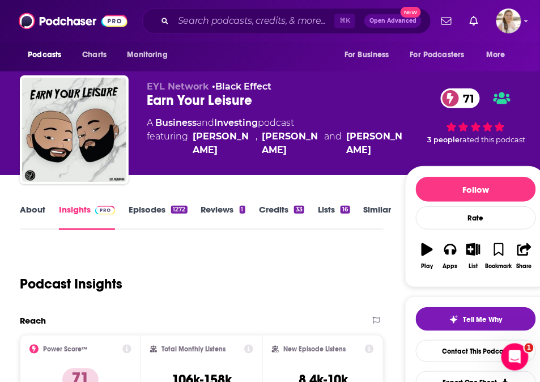
scroll to position [0, 0]
